Goal: Task Accomplishment & Management: Manage account settings

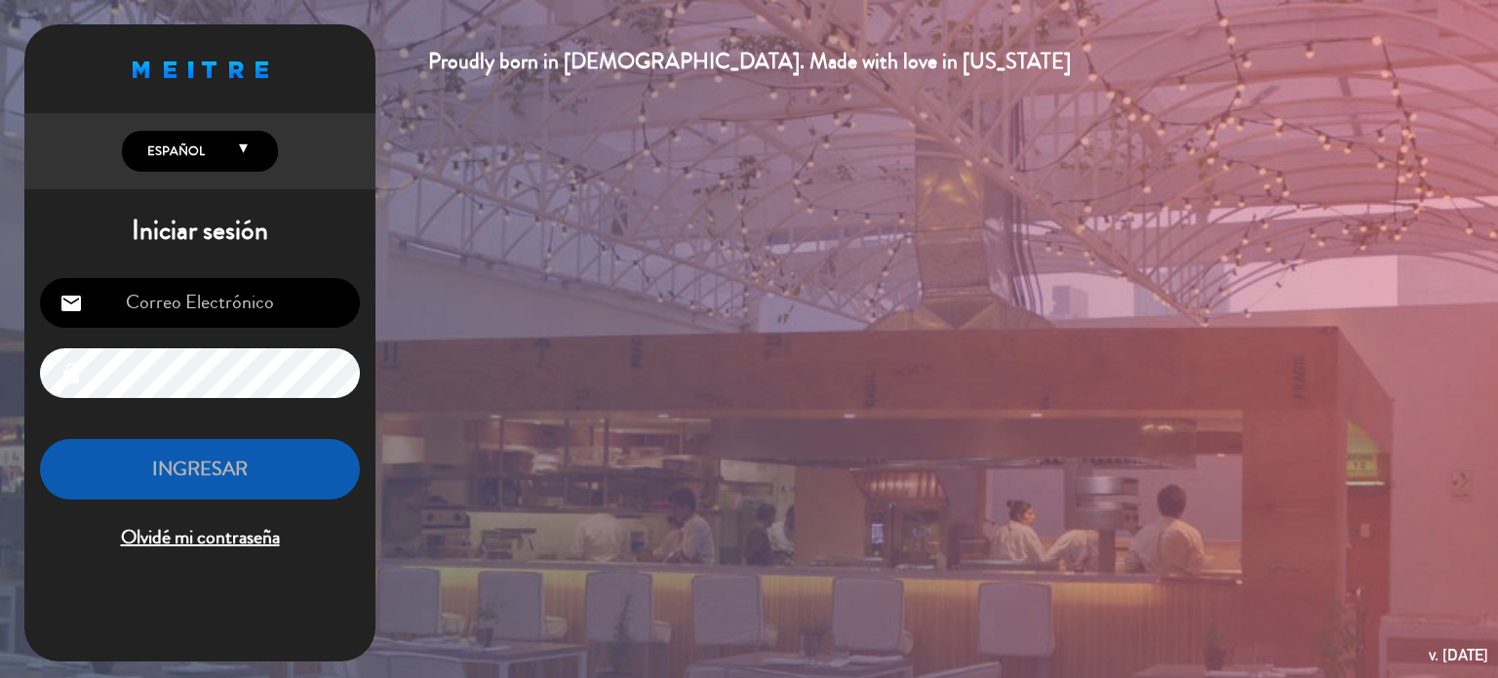
drag, startPoint x: 0, startPoint y: 0, endPoint x: 226, endPoint y: 291, distance: 368.3
click at [226, 291] on input "email" at bounding box center [200, 303] width 320 height 50
type input "[EMAIL_ADDRESS][DOMAIN_NAME]"
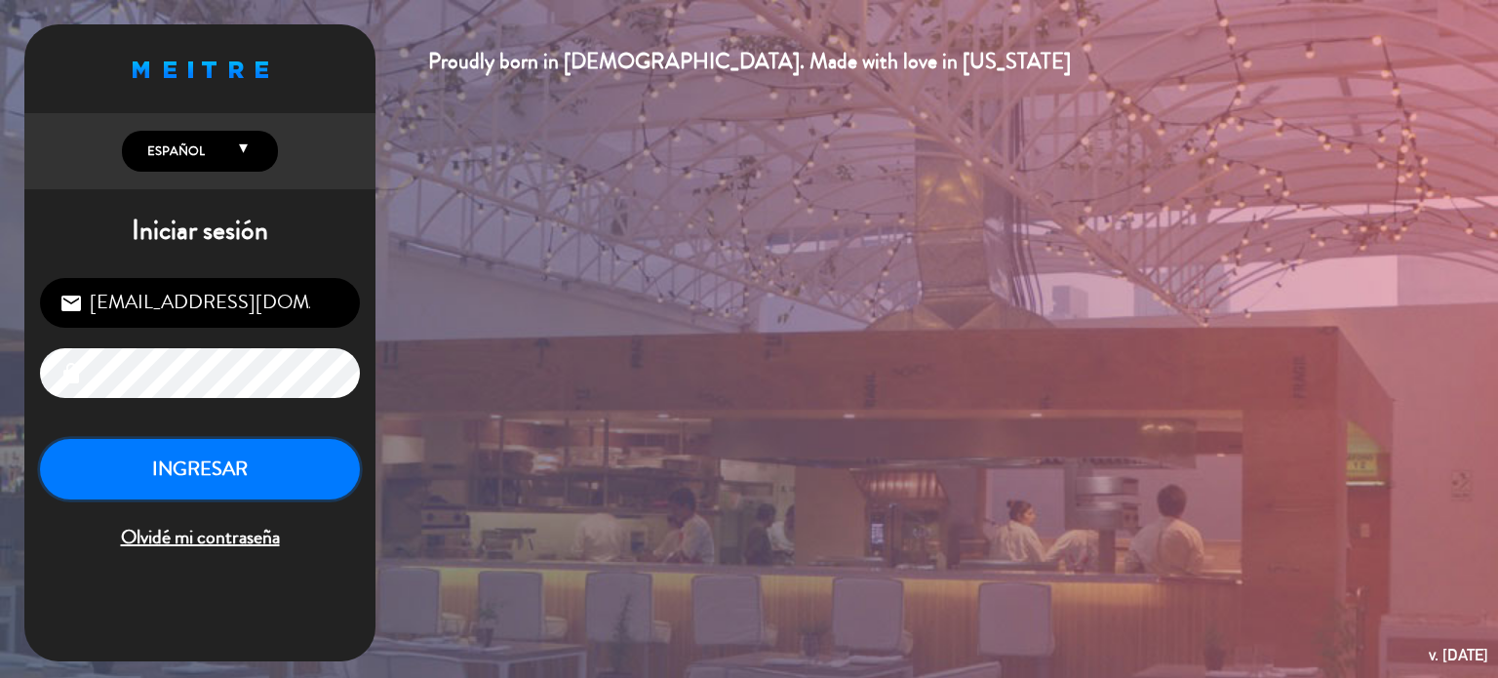
click at [234, 455] on button "INGRESAR" at bounding box center [200, 469] width 320 height 61
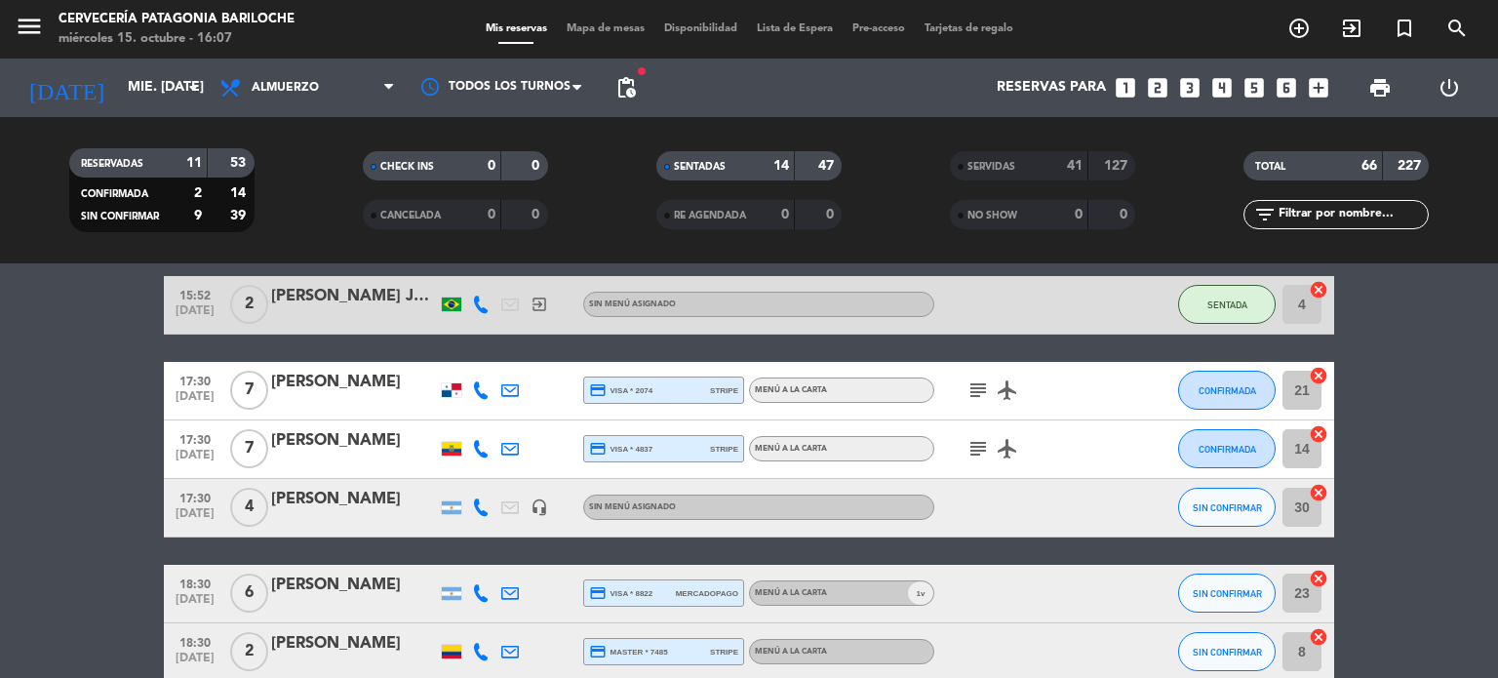
scroll to position [1929, 0]
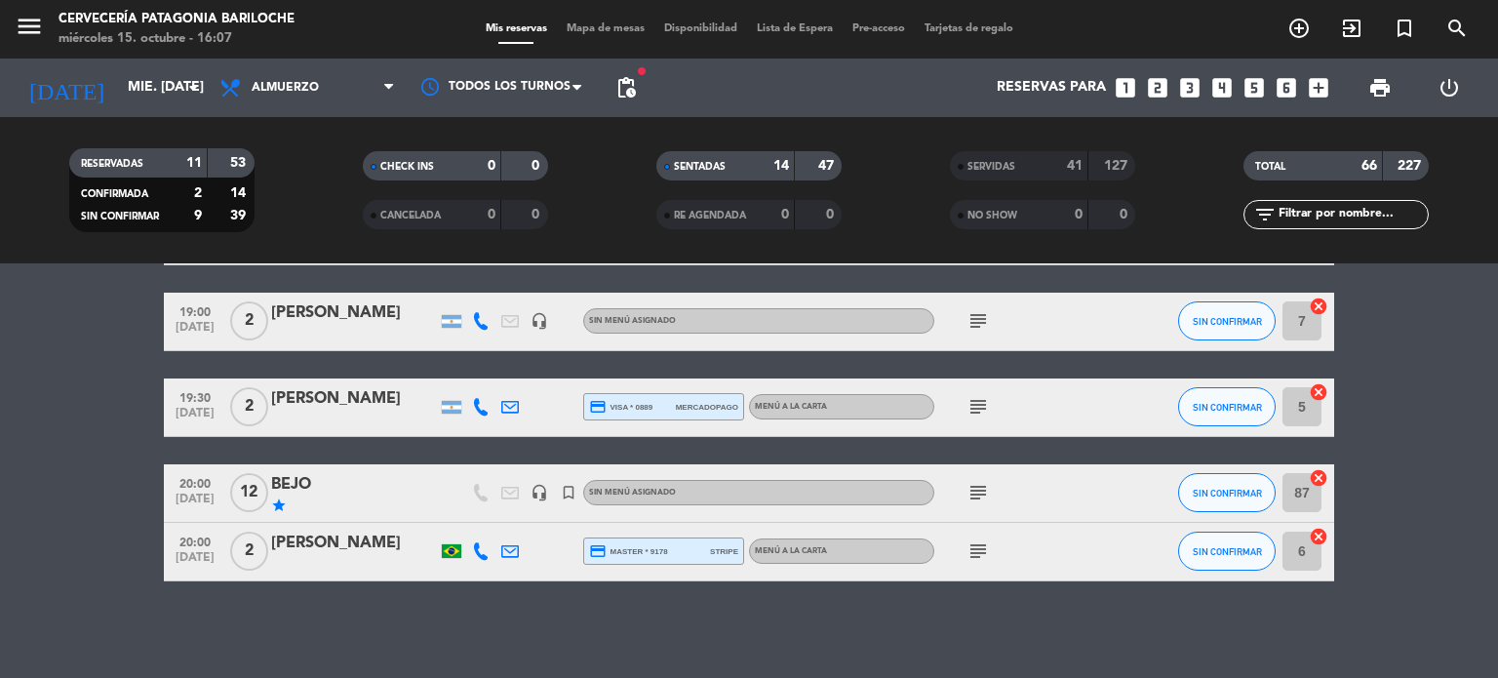
click at [398, 512] on div "star" at bounding box center [354, 505] width 166 height 16
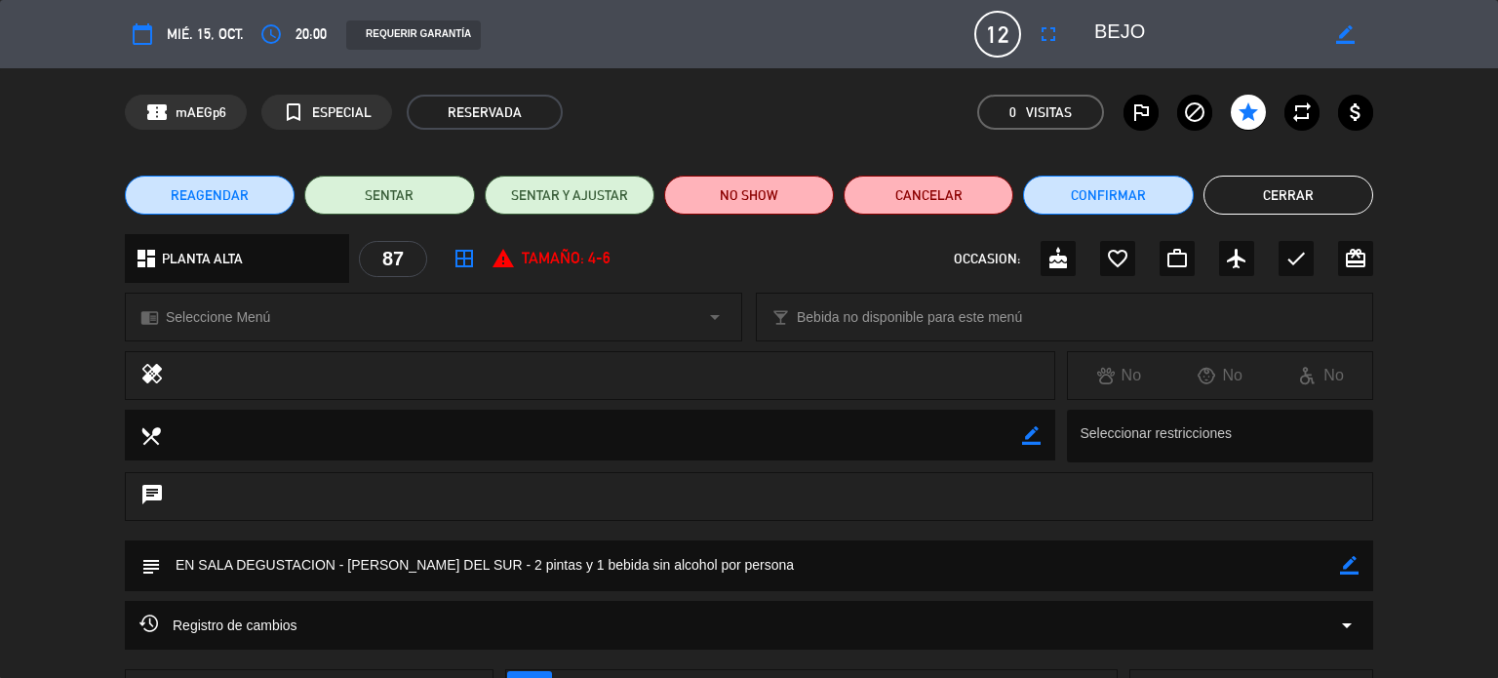
click at [1352, 28] on icon "border_color" at bounding box center [1345, 34] width 19 height 19
type textarea "[PERSON_NAME]"
click at [1350, 34] on icon at bounding box center [1345, 34] width 19 height 19
click at [1306, 195] on button "Cerrar" at bounding box center [1288, 195] width 170 height 39
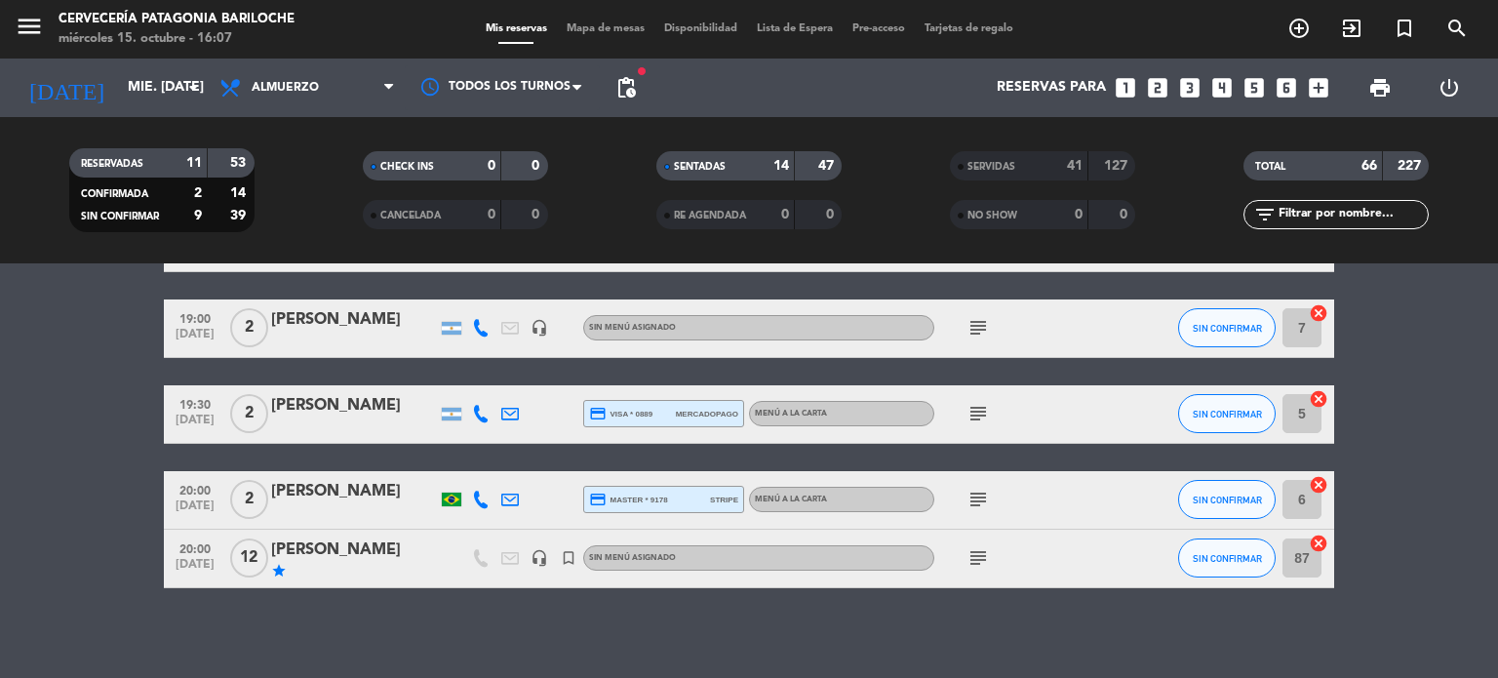
scroll to position [1917, 0]
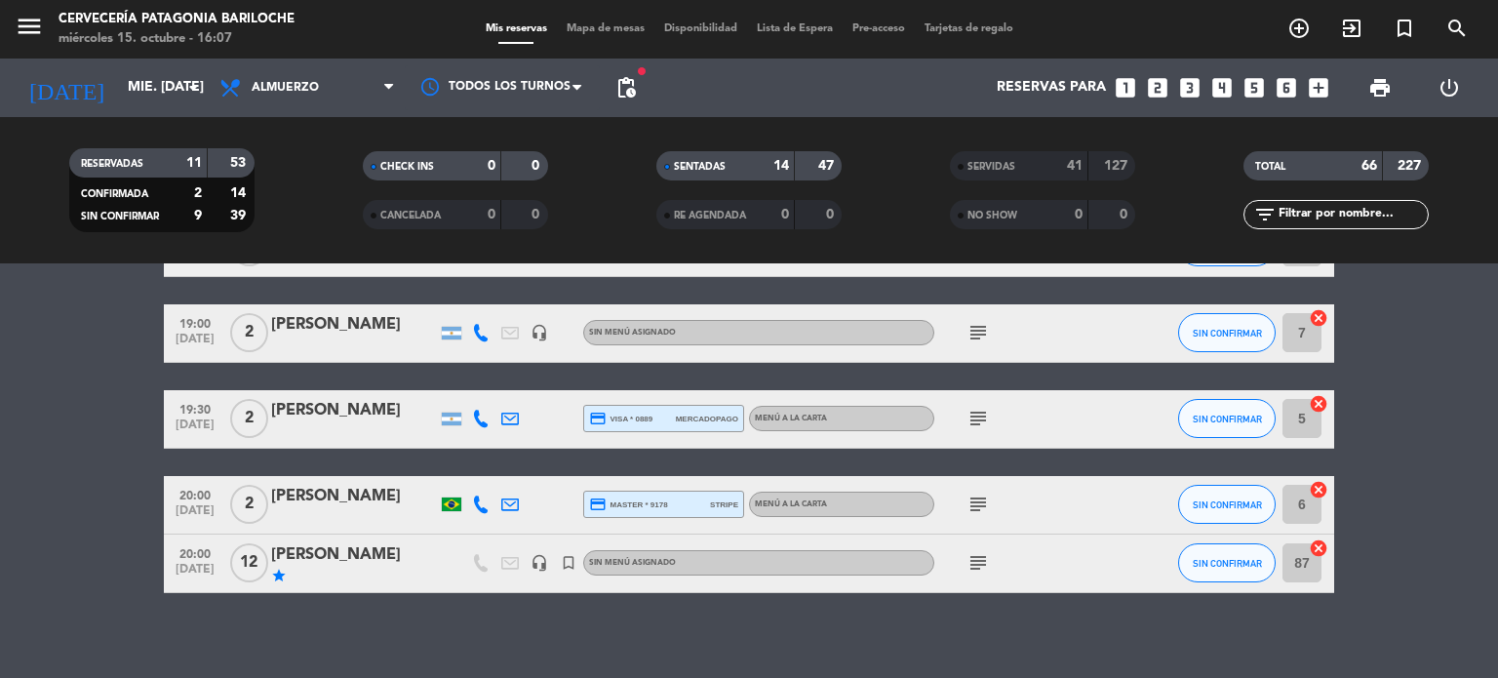
click at [979, 509] on icon "subject" at bounding box center [977, 504] width 23 height 23
click at [118, 89] on input "mié. [DATE]" at bounding box center [210, 87] width 185 height 35
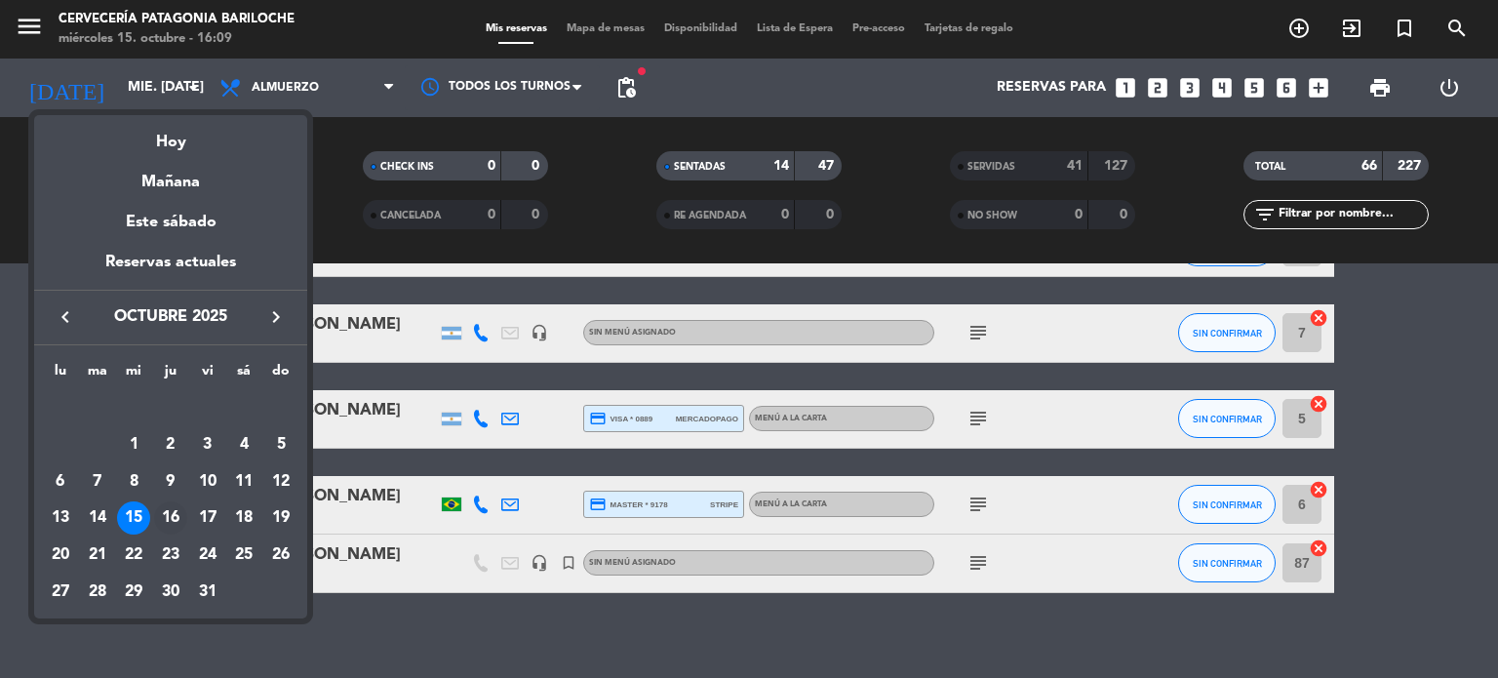
click at [165, 514] on div "16" at bounding box center [170, 517] width 33 height 33
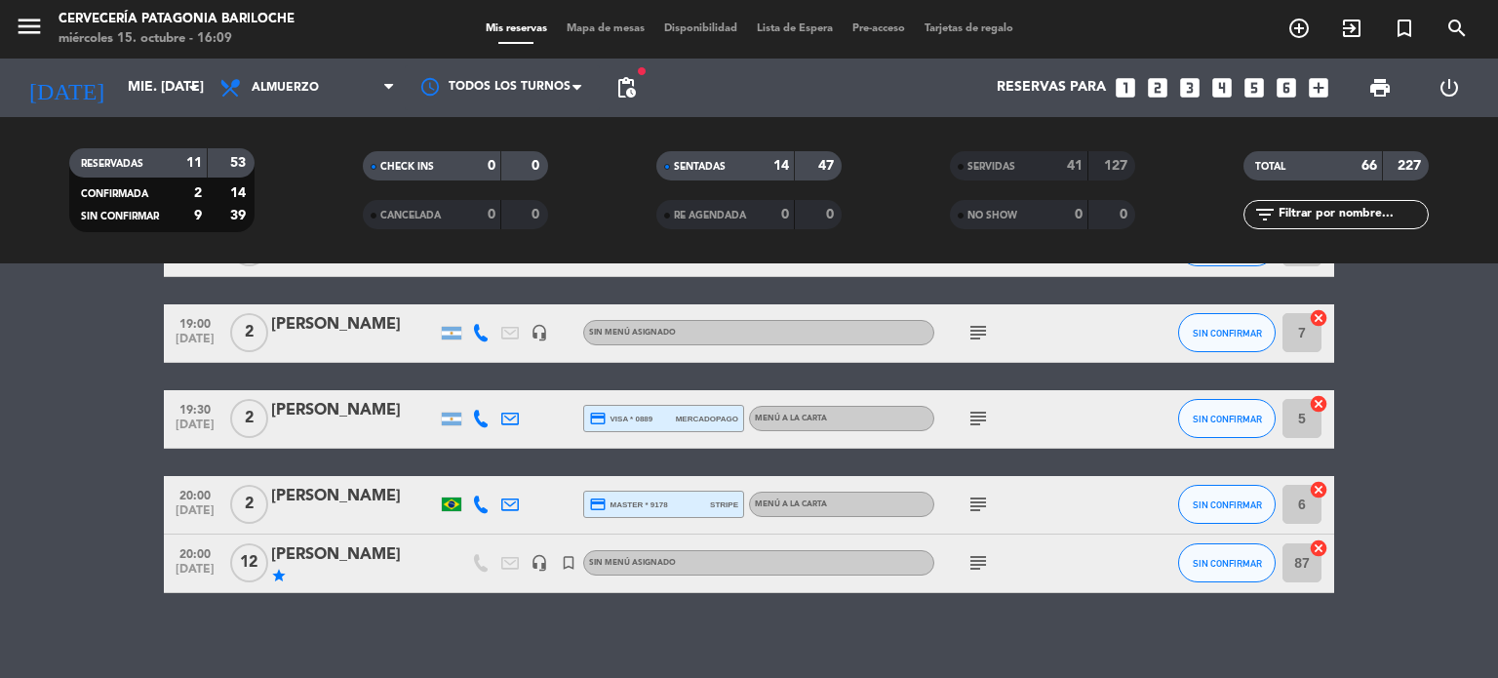
type input "[DEMOGRAPHIC_DATA] [DATE]"
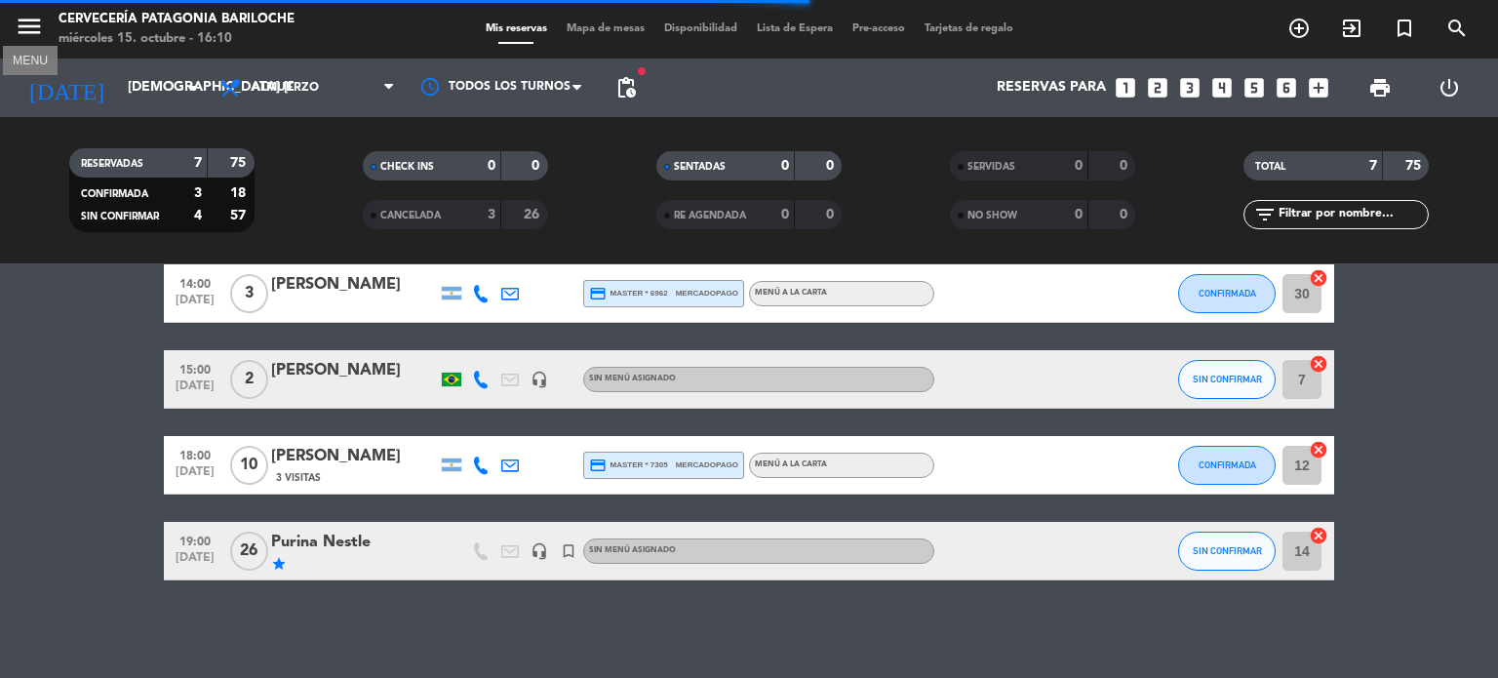
scroll to position [318, 0]
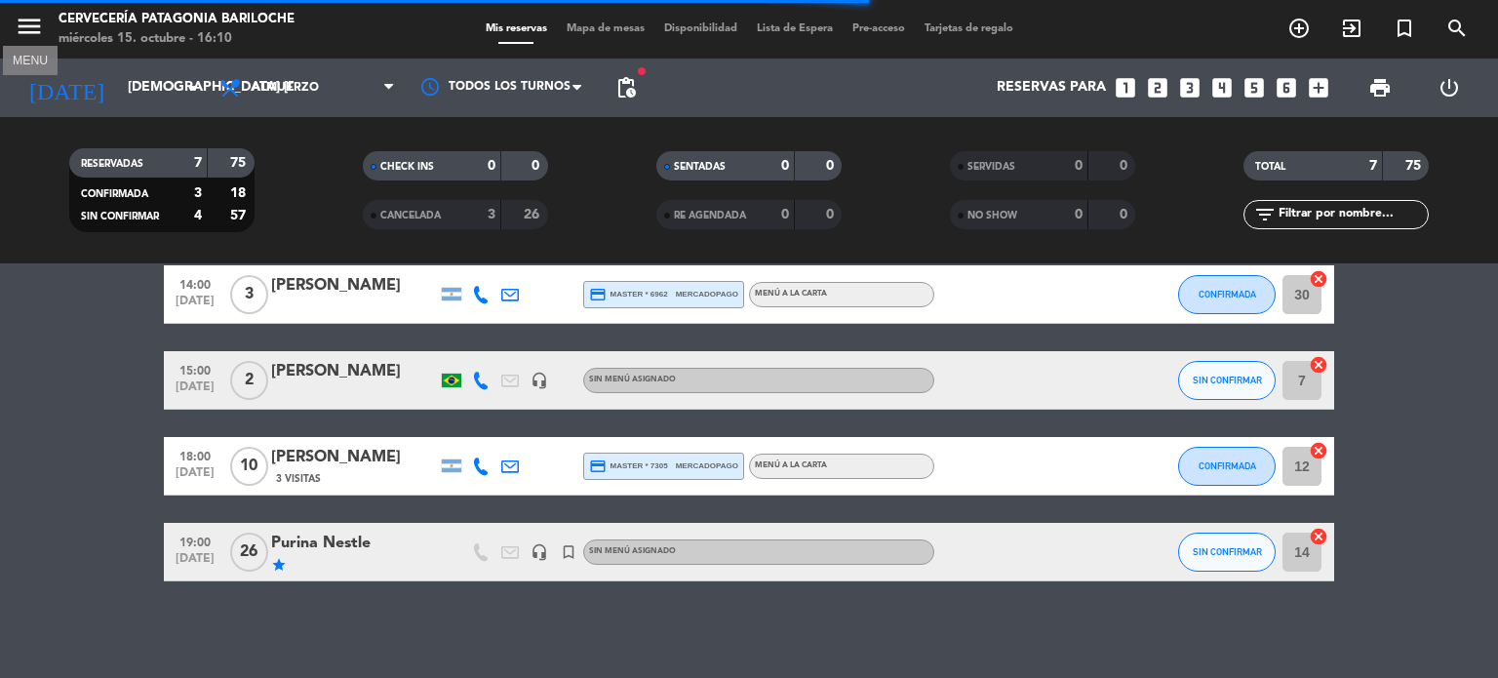
click at [23, 34] on icon "menu" at bounding box center [29, 26] width 29 height 29
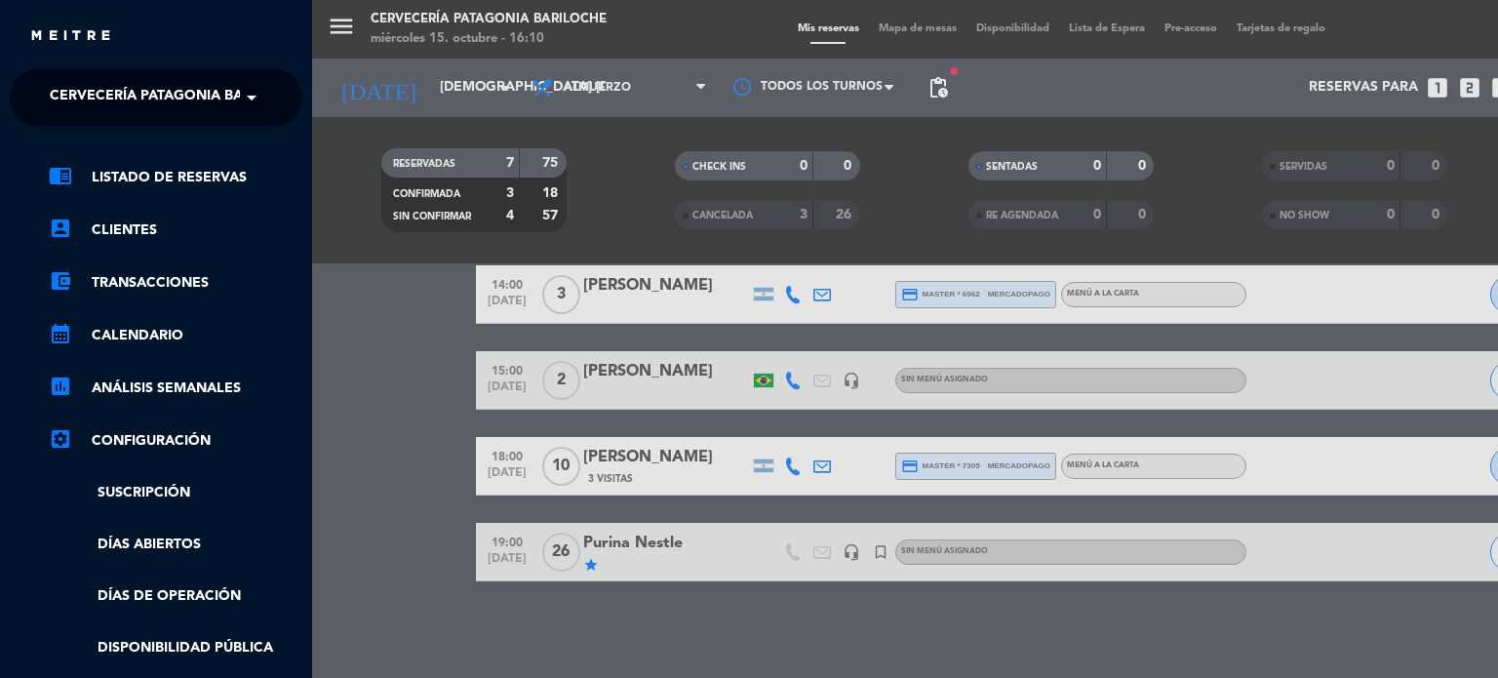
click at [233, 92] on span "Cervecería Patagonia Bariloche" at bounding box center [177, 97] width 255 height 41
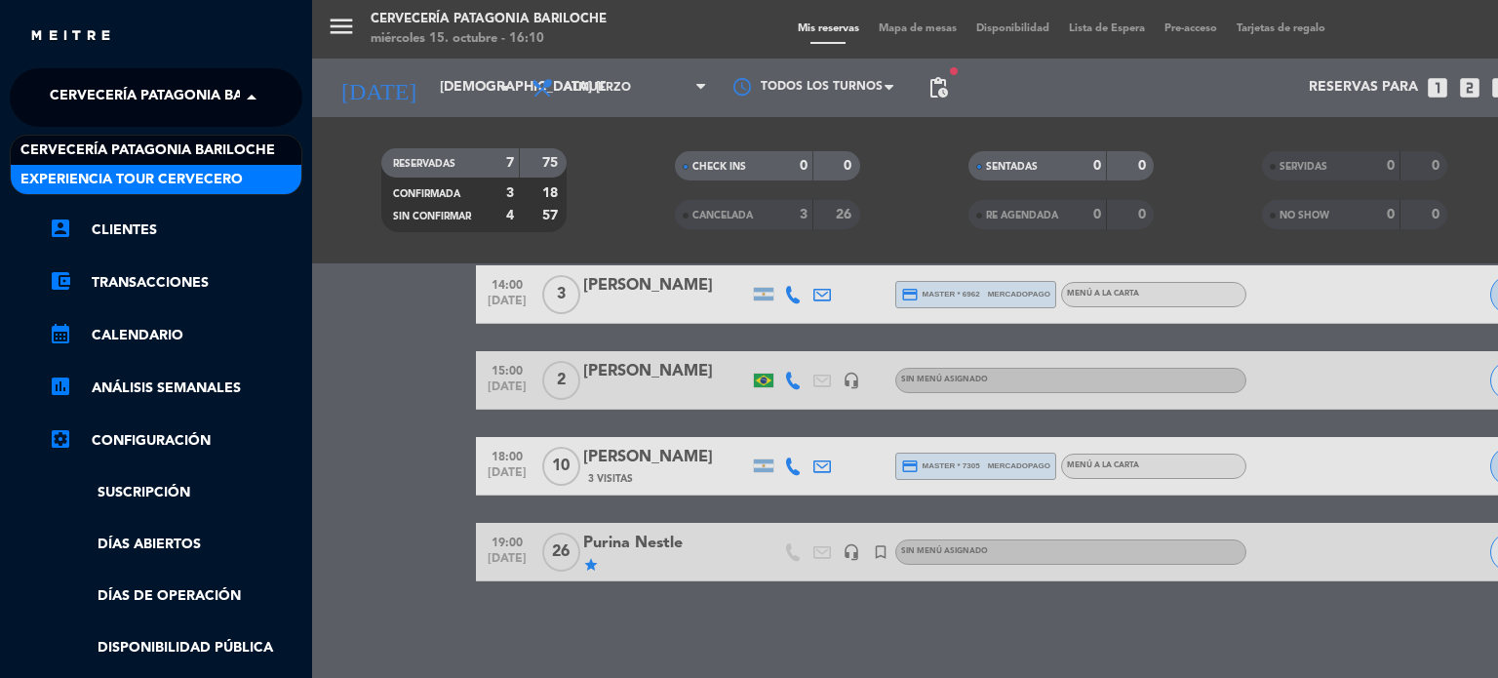
click at [226, 181] on span "Experiencia Tour Cervecero" at bounding box center [131, 180] width 222 height 22
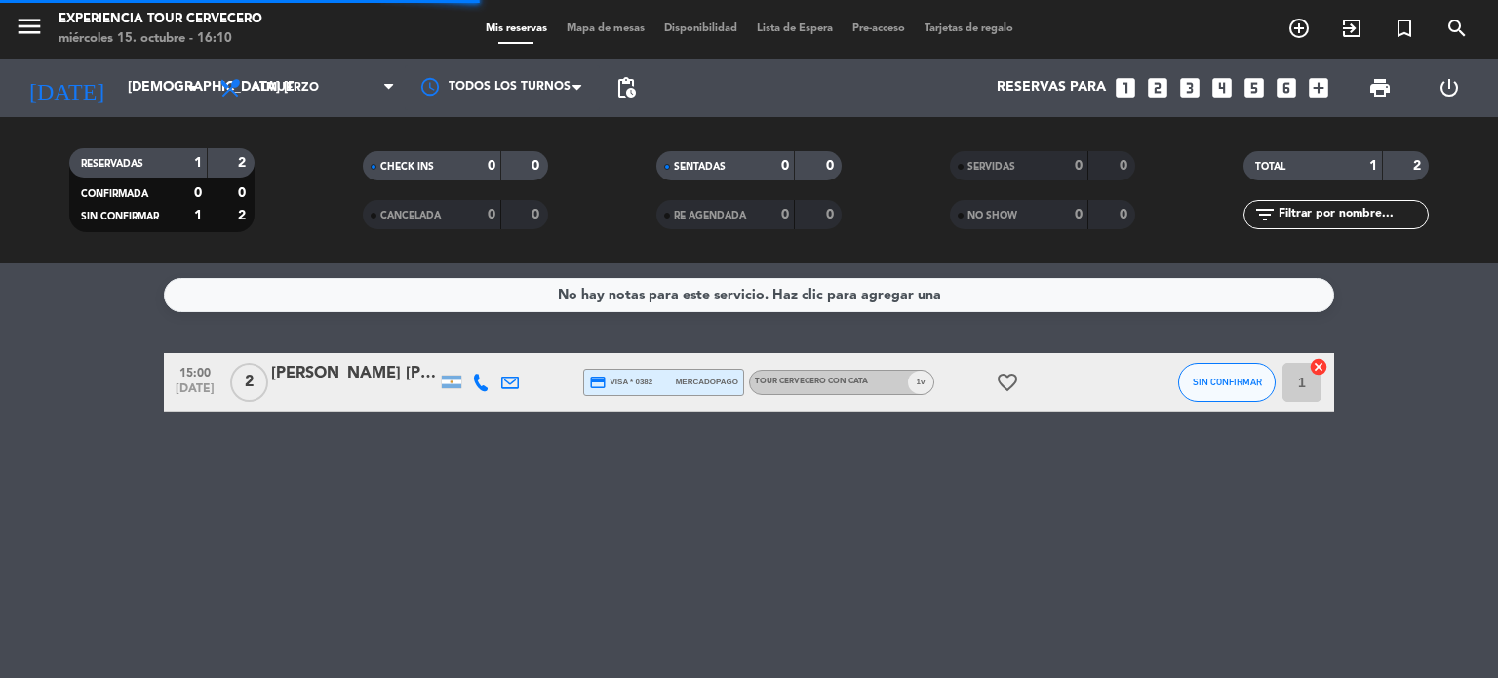
scroll to position [0, 0]
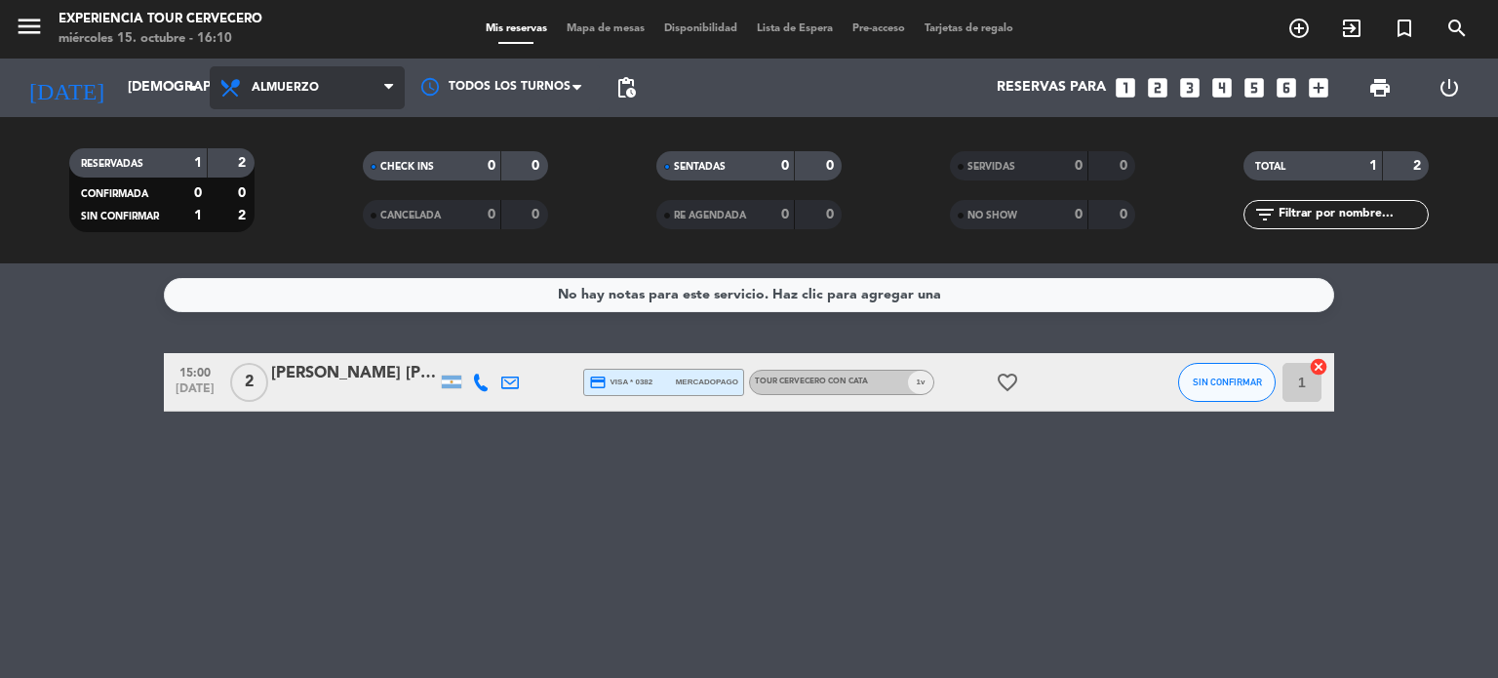
click at [398, 79] on span at bounding box center [394, 88] width 20 height 19
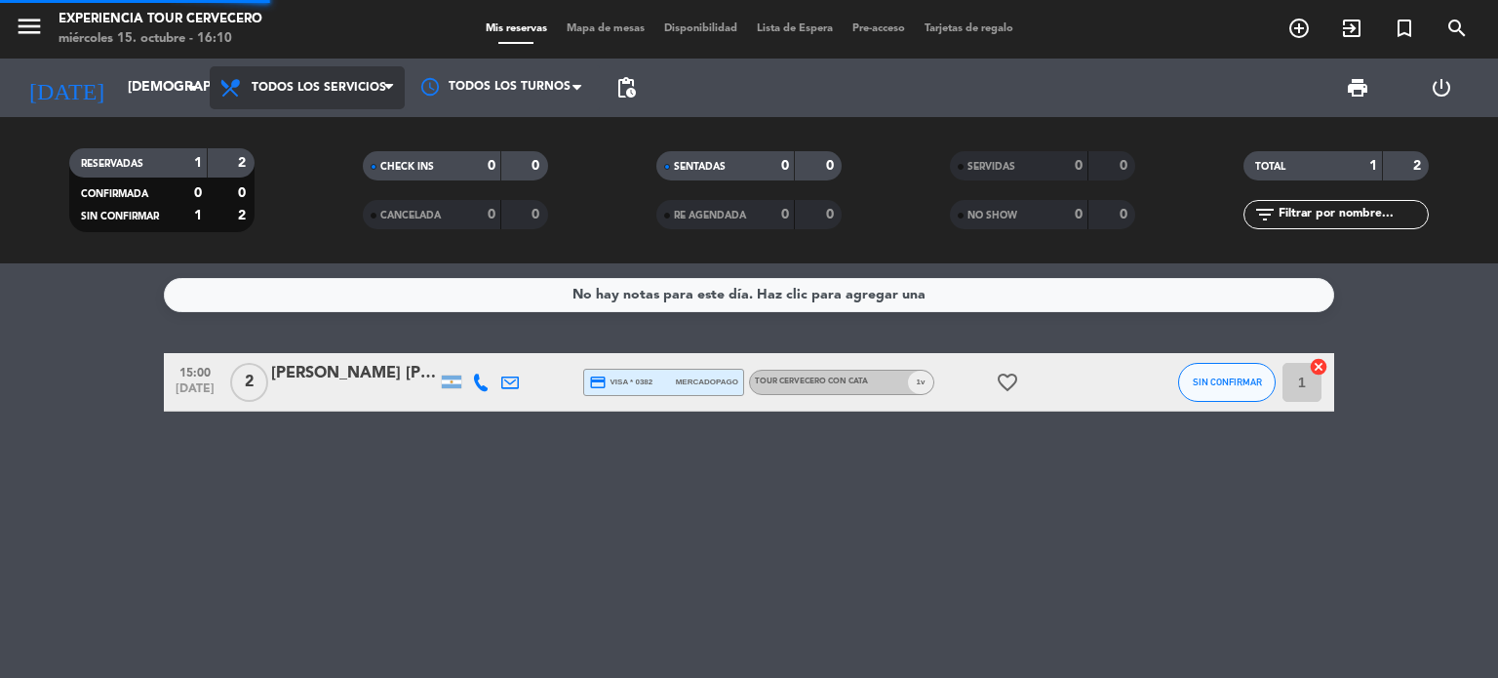
click at [345, 110] on div "Todos los servicios Almuerzo Cena Todos los servicios Todos los servicios Almue…" at bounding box center [307, 88] width 195 height 59
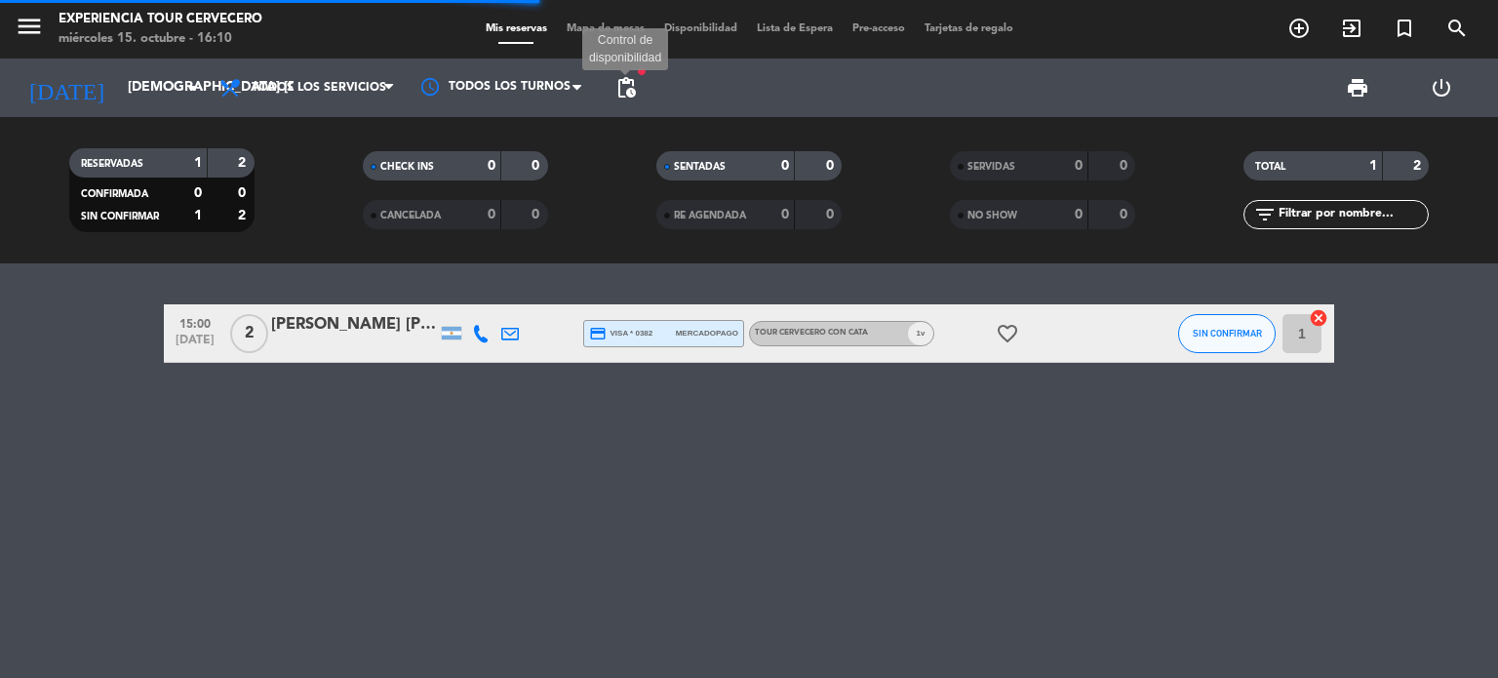
click at [628, 84] on span "pending_actions" at bounding box center [625, 87] width 23 height 23
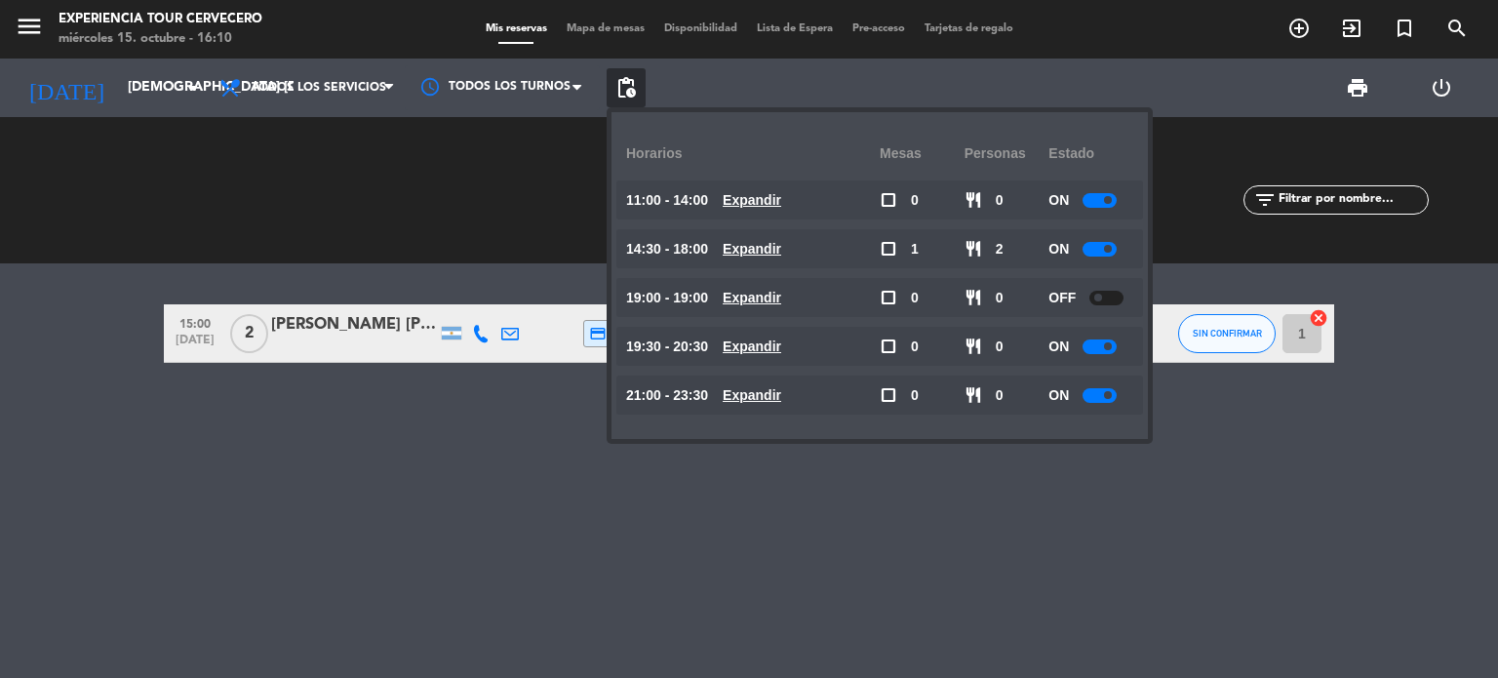
click at [628, 84] on span "pending_actions" at bounding box center [625, 87] width 23 height 23
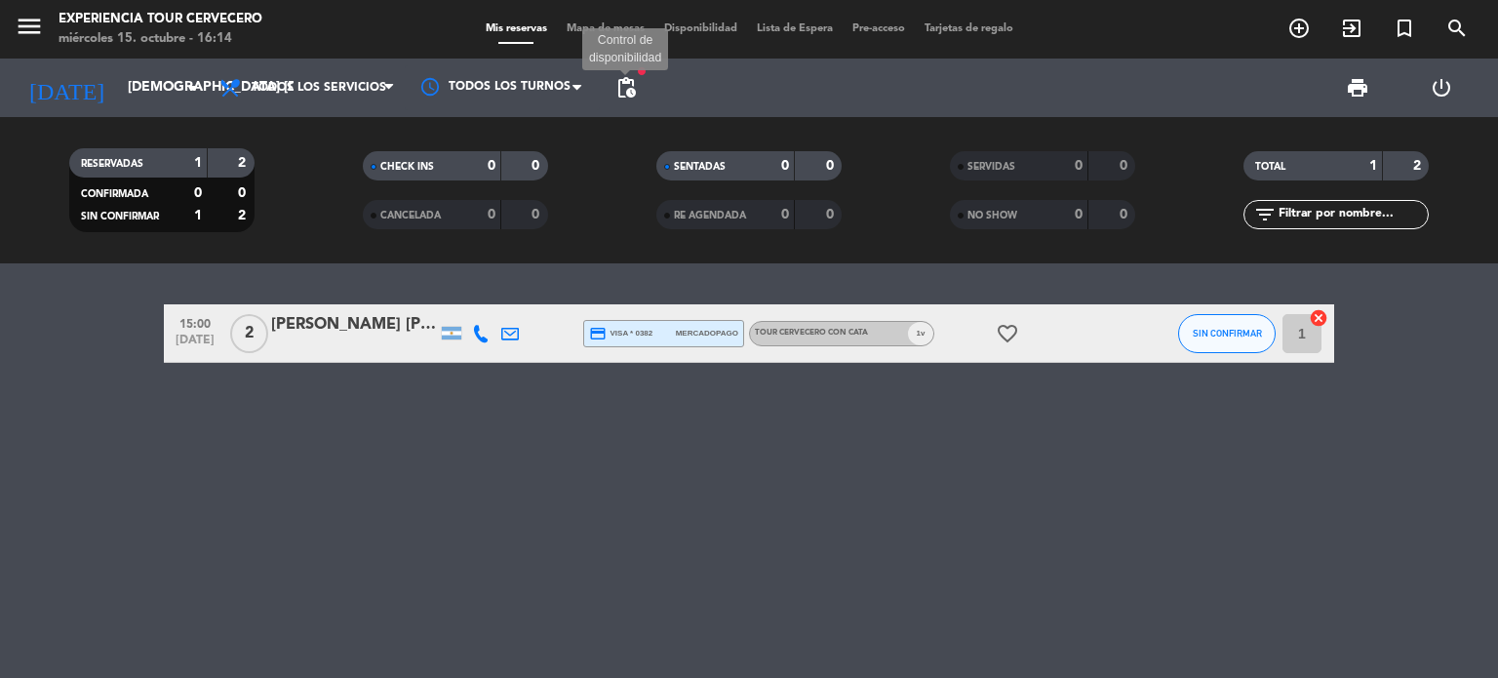
click at [622, 99] on span "pending_actions" at bounding box center [625, 87] width 23 height 23
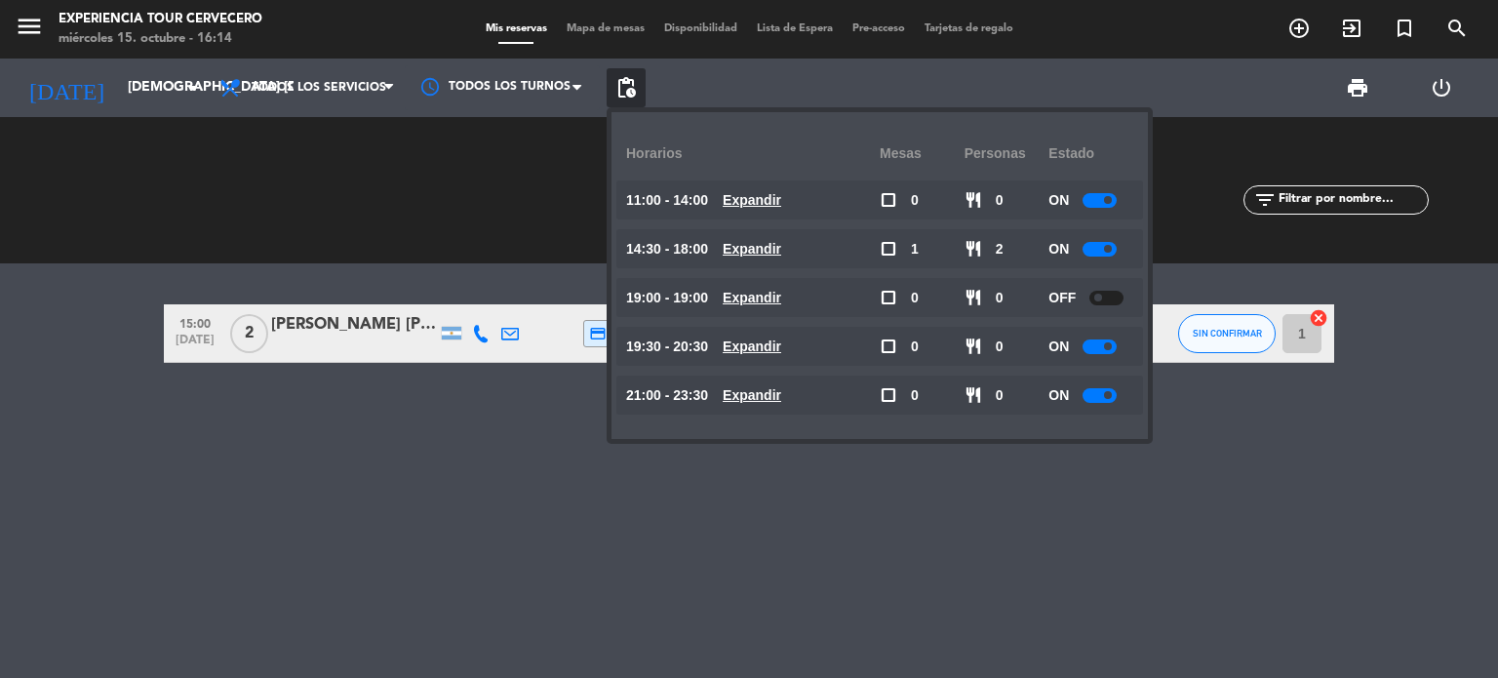
click at [622, 99] on span "pending_actions" at bounding box center [625, 87] width 23 height 23
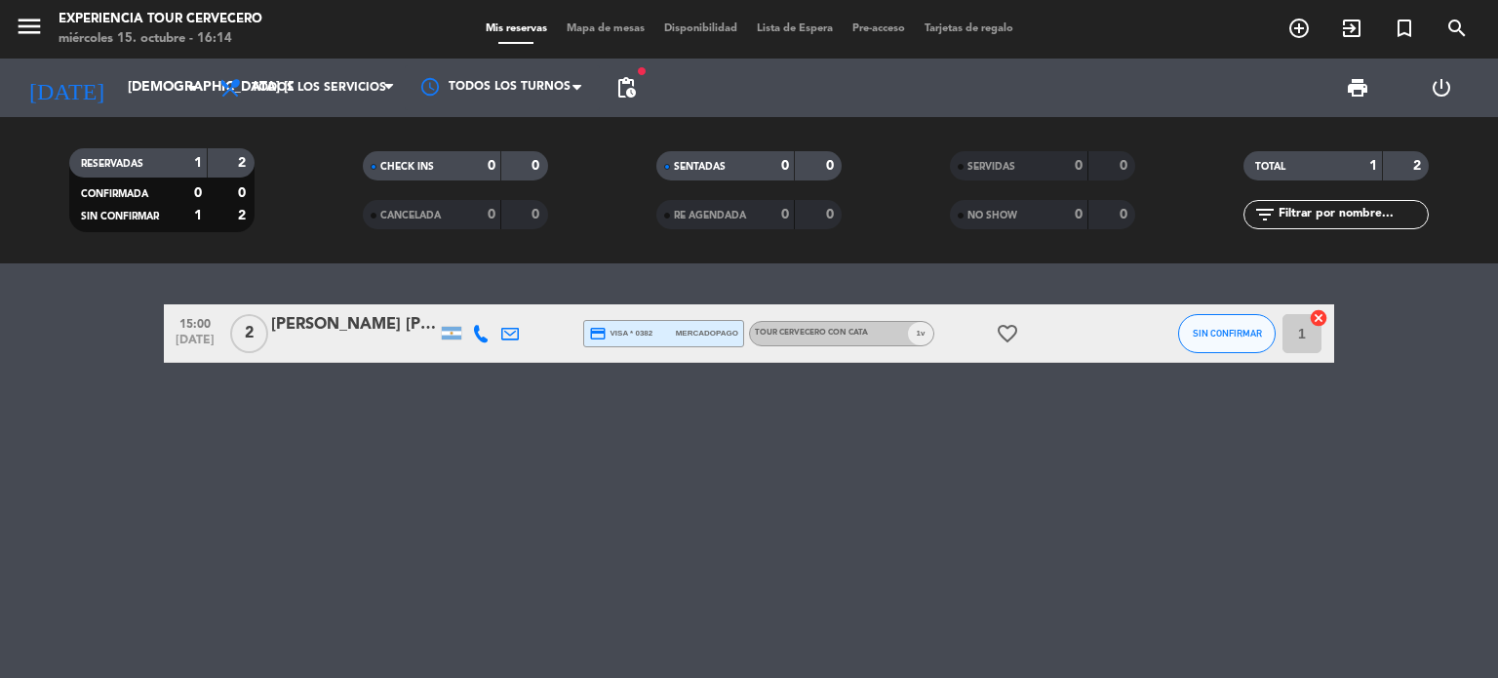
click at [242, 510] on div "15:00 [DATE] 2 [PERSON_NAME] [PERSON_NAME] [PERSON_NAME] credit_card visa * 038…" at bounding box center [749, 470] width 1498 height 414
click at [616, 88] on span "pending_actions" at bounding box center [625, 87] width 23 height 23
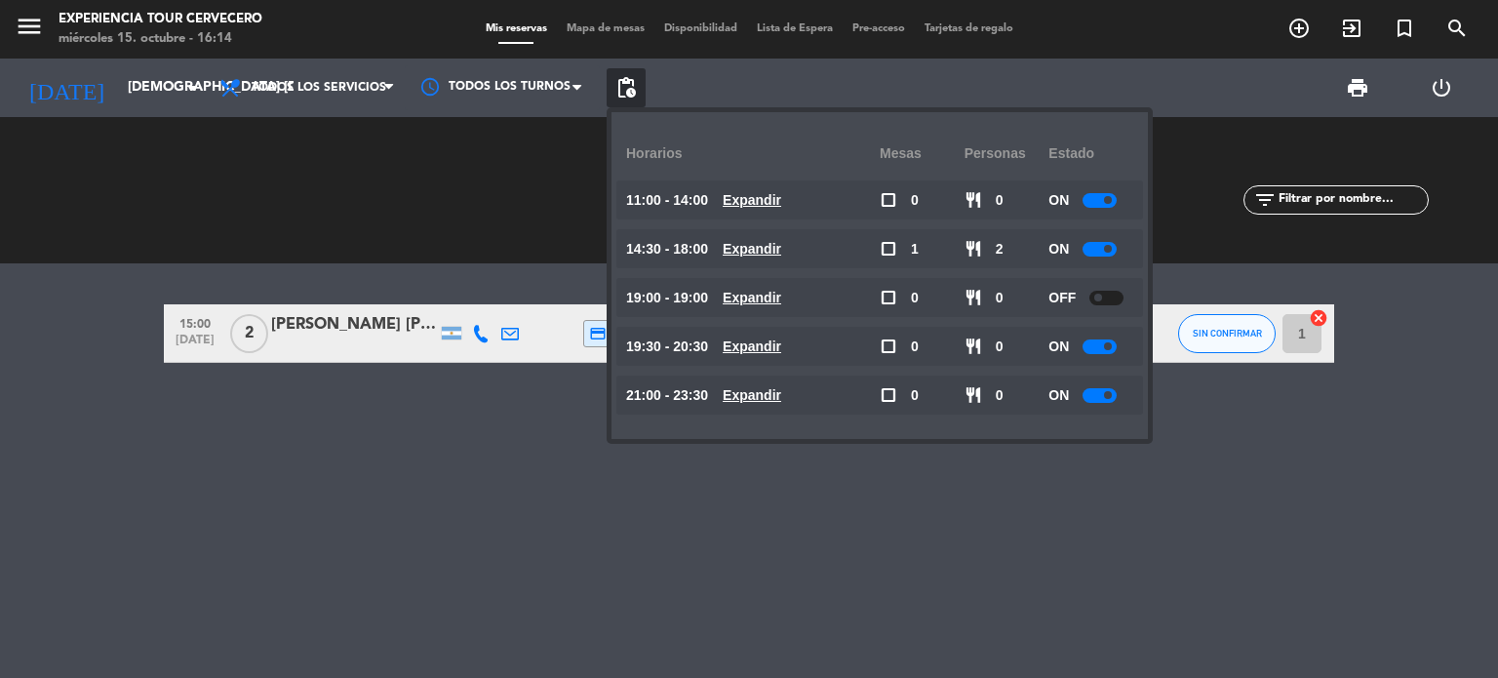
click at [1106, 299] on div at bounding box center [1106, 298] width 34 height 15
click at [390, 508] on div "15:00 [DATE] 2 [PERSON_NAME] [PERSON_NAME] [PERSON_NAME] credit_card visa * 038…" at bounding box center [749, 470] width 1498 height 414
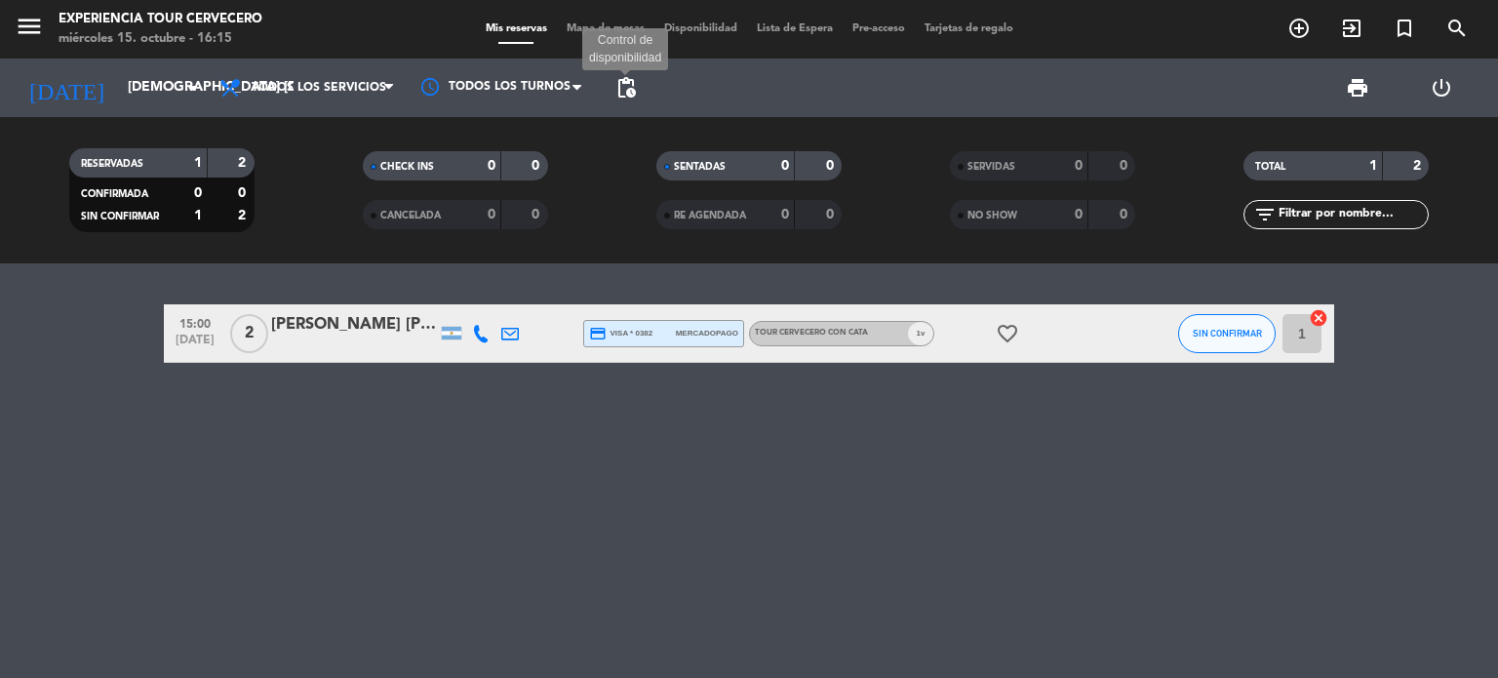
click at [617, 99] on span "pending_actions" at bounding box center [625, 87] width 23 height 23
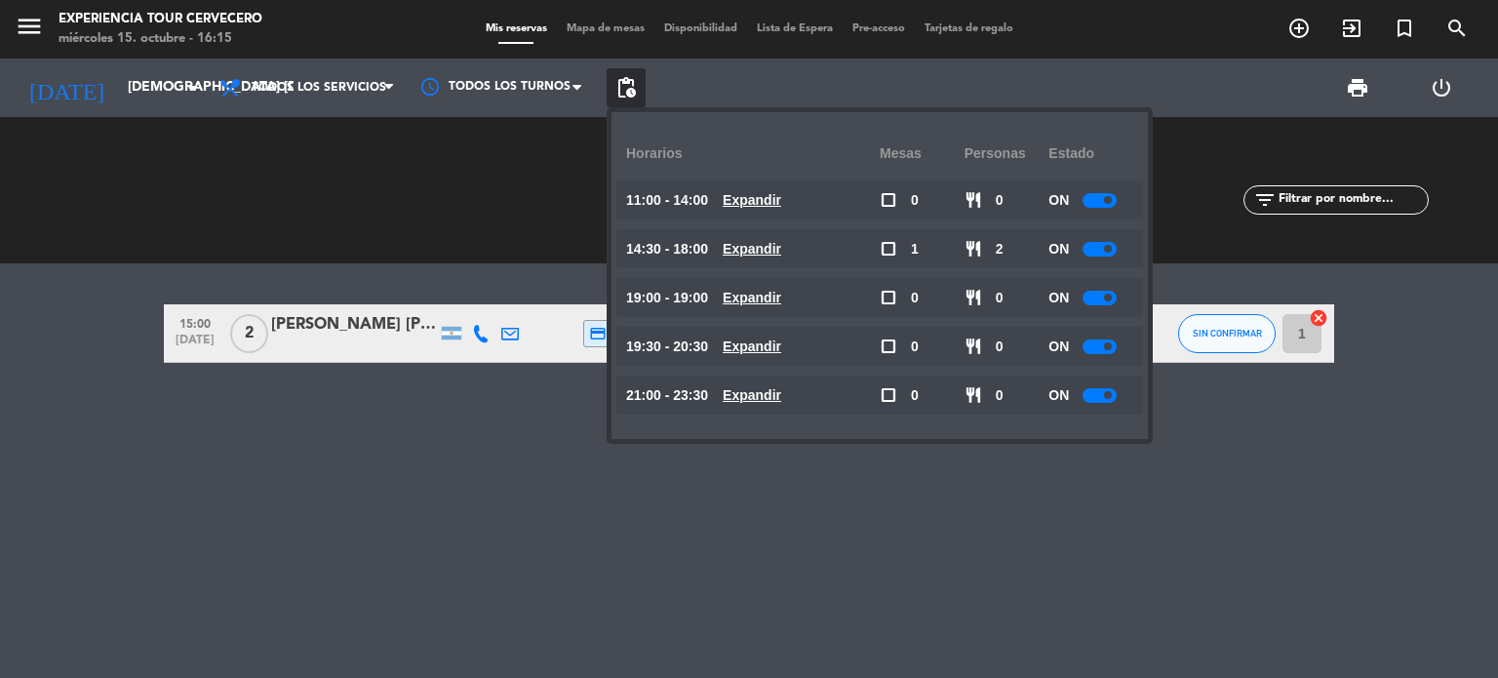
click at [1096, 292] on div at bounding box center [1100, 298] width 34 height 15
click at [471, 585] on div "15:00 [DATE] 2 [PERSON_NAME] [PERSON_NAME] [PERSON_NAME] credit_card visa * 038…" at bounding box center [749, 470] width 1498 height 414
